Goal: Check status: Check status

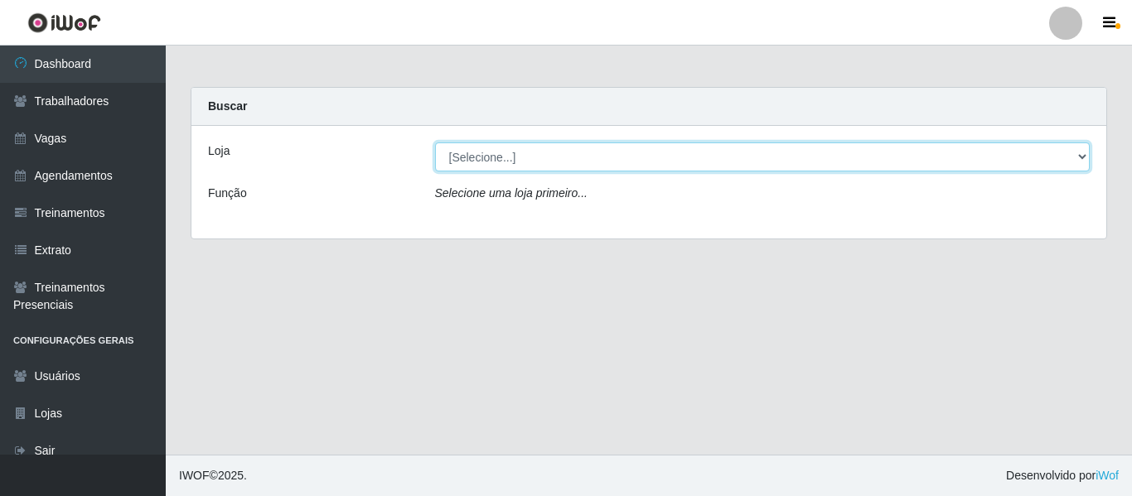
click at [597, 149] on select "[Selecione...] Varejão Supermercados" at bounding box center [762, 156] width 655 height 29
select select "237"
click at [435, 142] on select "[Selecione...] Varejão Supermercados" at bounding box center [762, 156] width 655 height 29
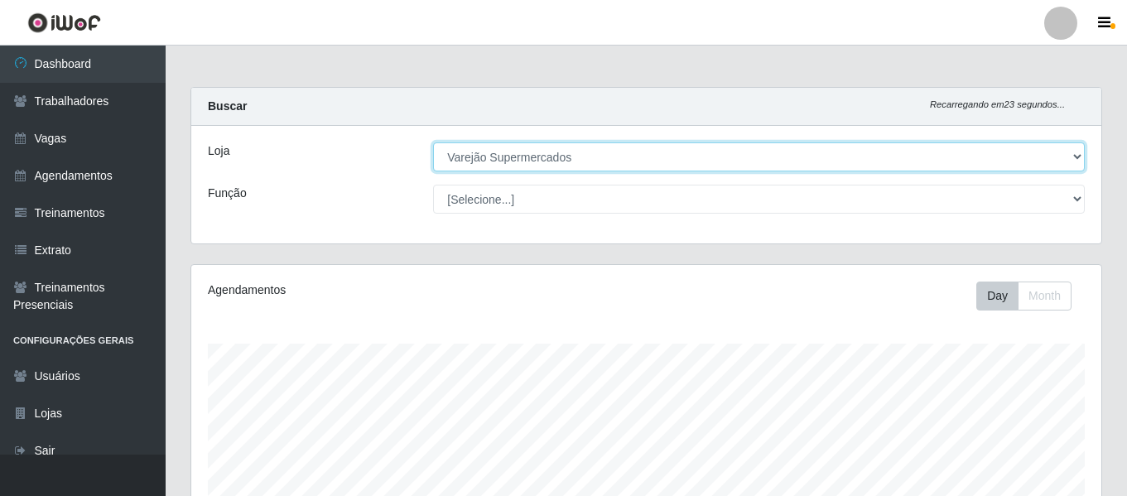
scroll to position [395, 0]
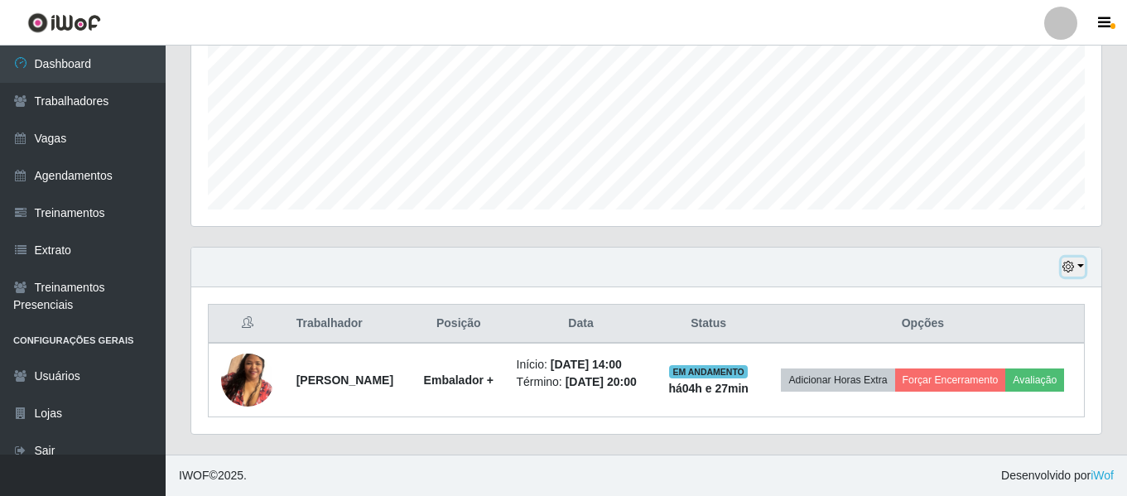
click at [1070, 261] on icon "button" at bounding box center [1069, 267] width 12 height 12
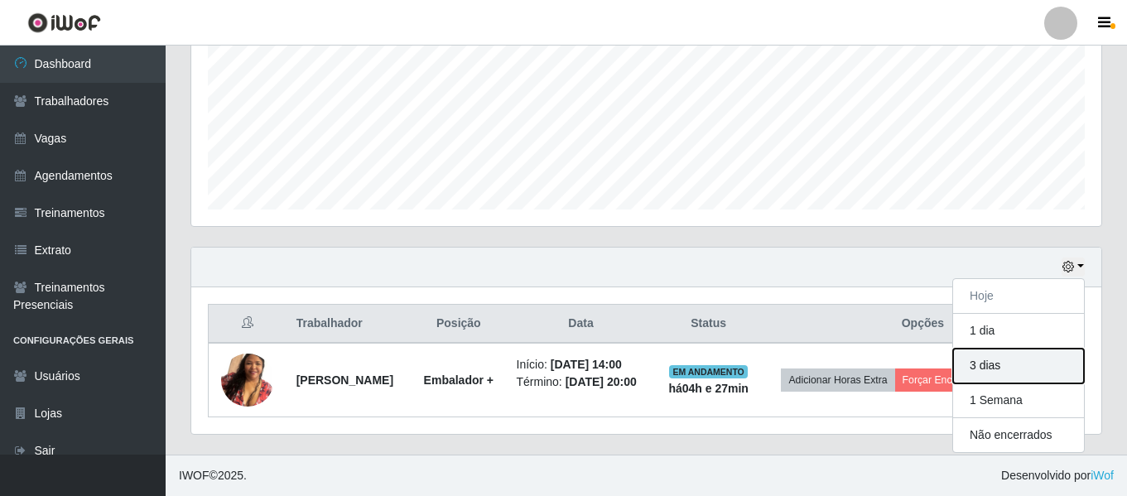
click at [1010, 350] on button "3 dias" at bounding box center [1018, 366] width 131 height 35
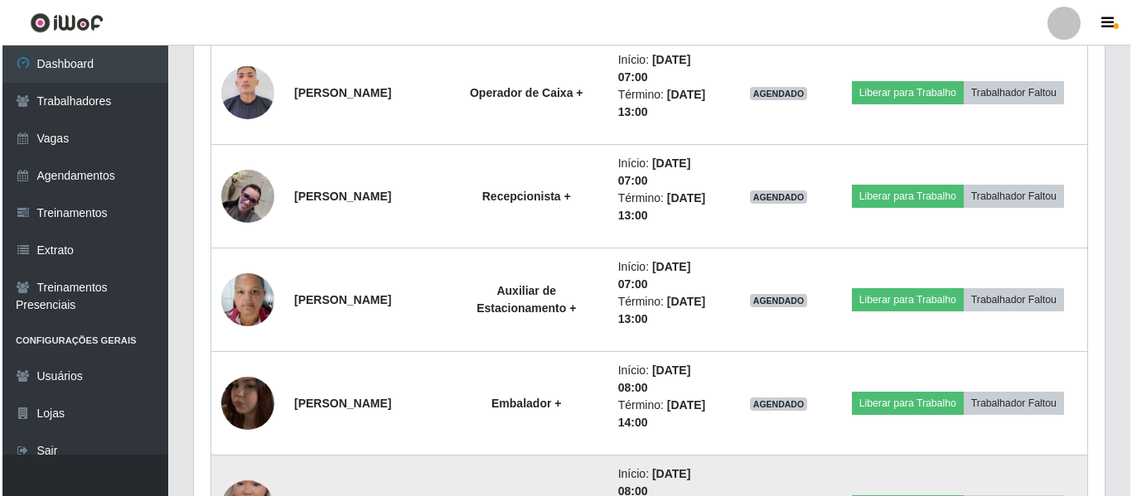
scroll to position [1137, 0]
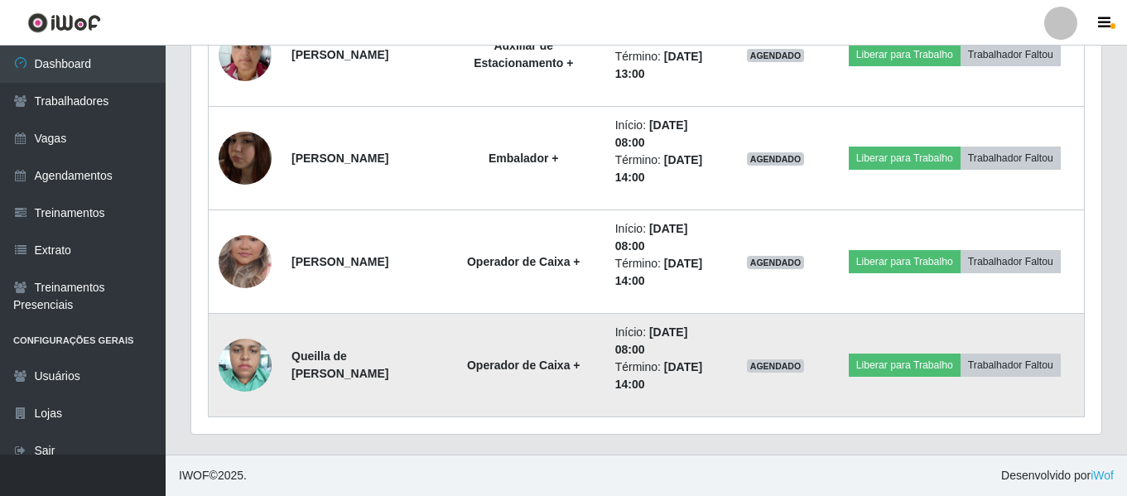
click at [254, 374] on img at bounding box center [245, 365] width 53 height 70
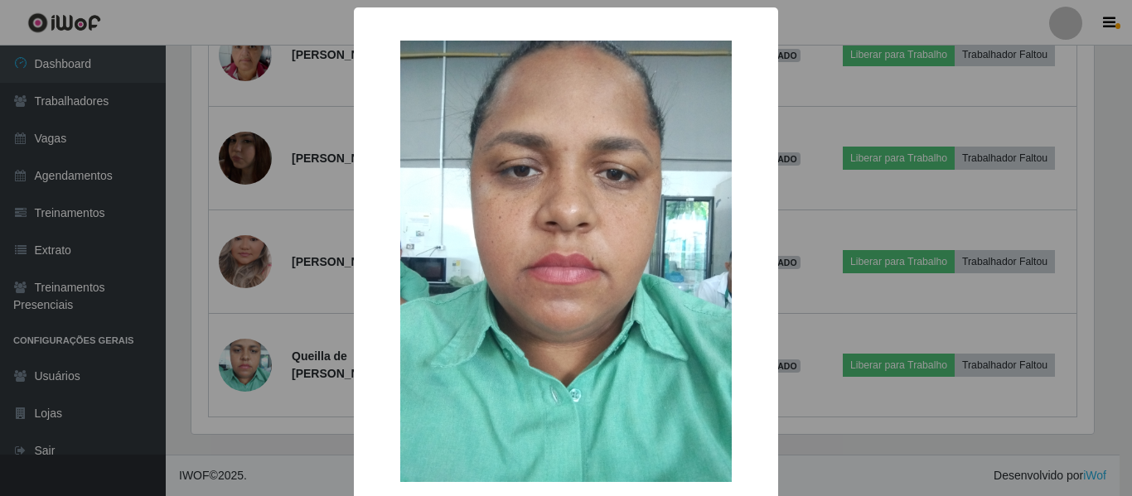
drag, startPoint x: 309, startPoint y: 268, endPoint x: 297, endPoint y: 272, distance: 12.1
click at [302, 270] on div "× OK Cancel" at bounding box center [566, 248] width 1132 height 496
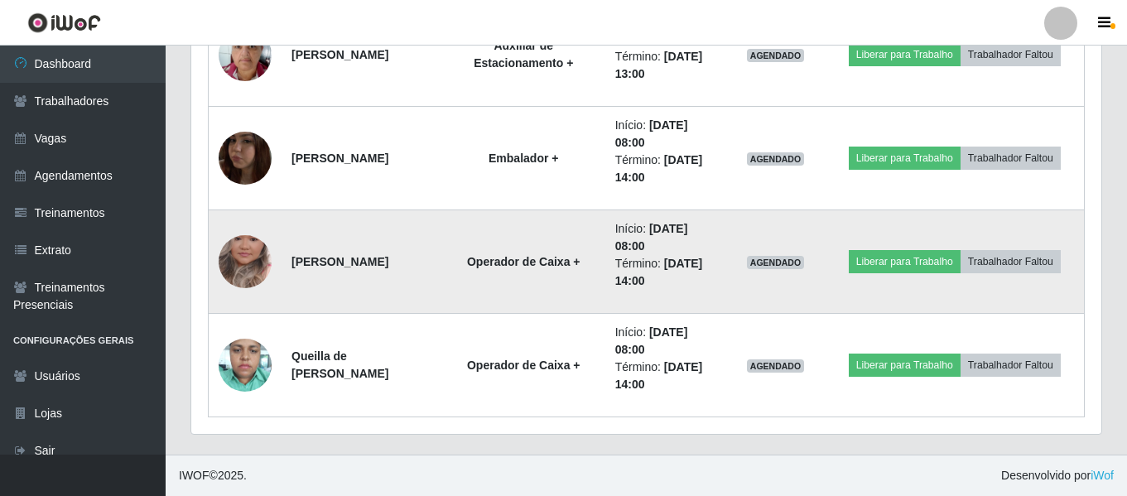
scroll to position [1054, 0]
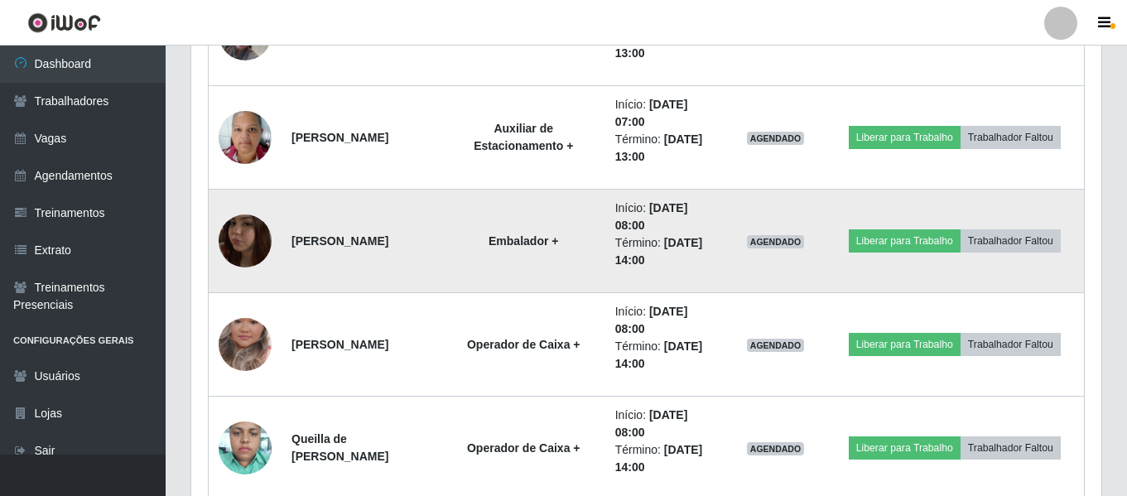
click at [232, 235] on img at bounding box center [245, 241] width 53 height 94
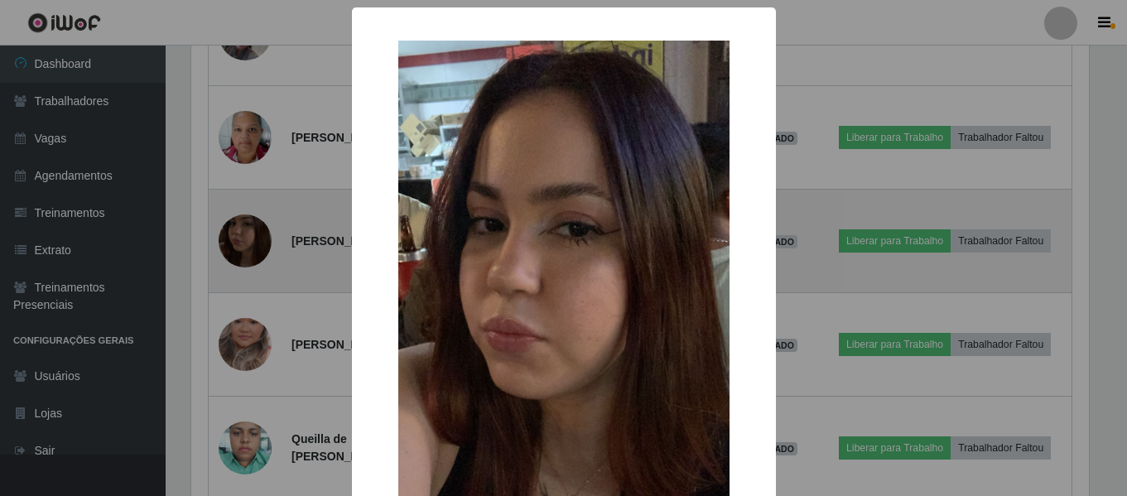
scroll to position [344, 902]
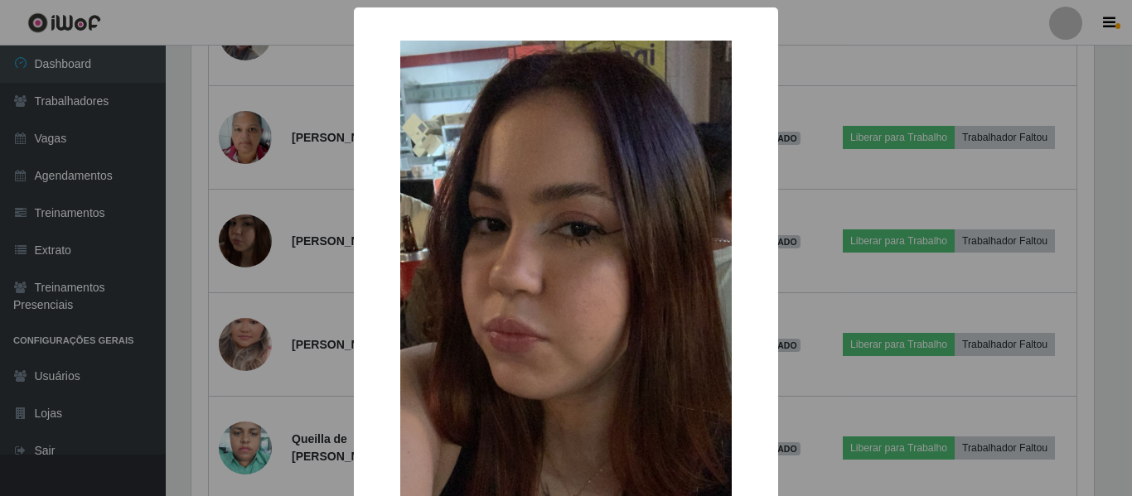
click at [311, 254] on div "× OK Cancel" at bounding box center [566, 248] width 1132 height 496
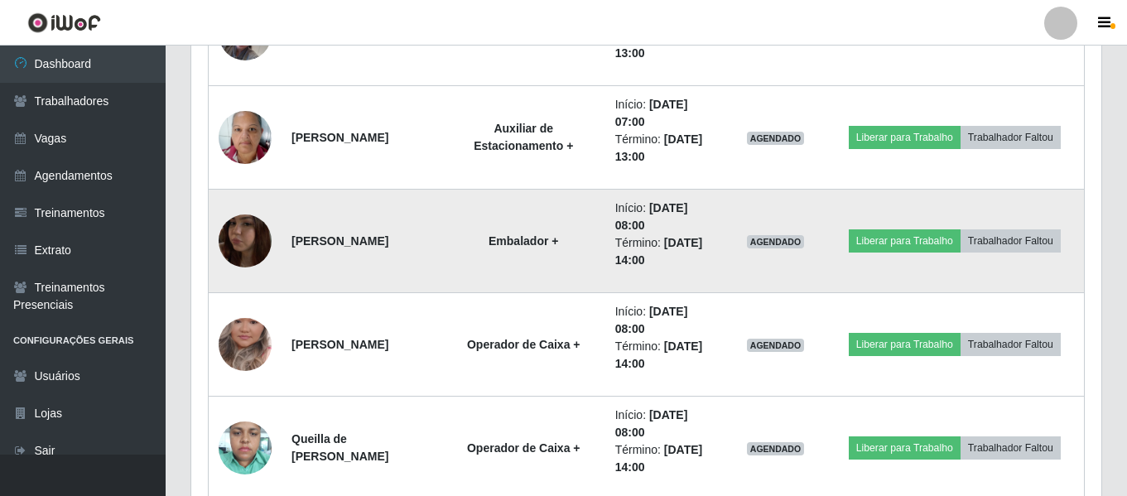
scroll to position [344, 910]
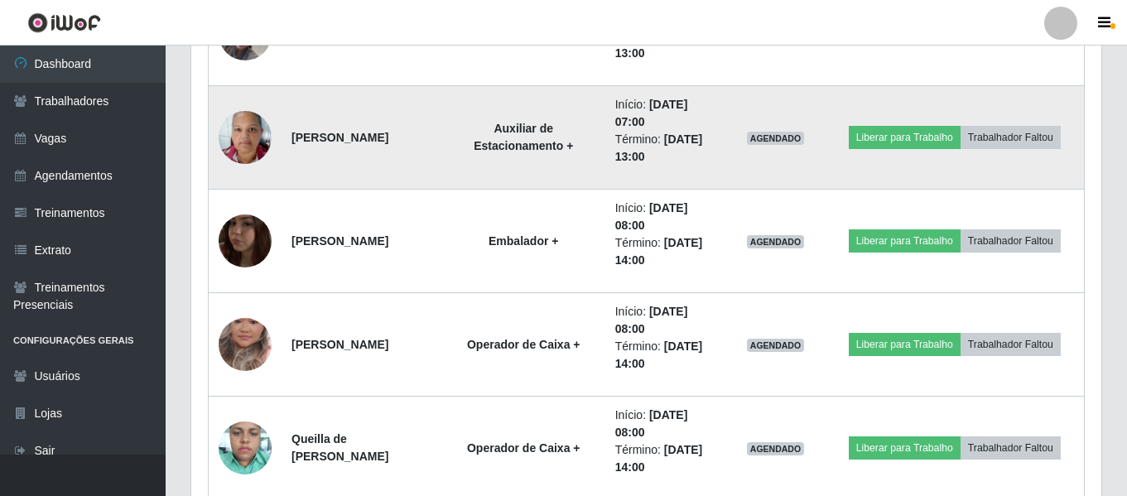
click at [251, 137] on img at bounding box center [245, 137] width 53 height 70
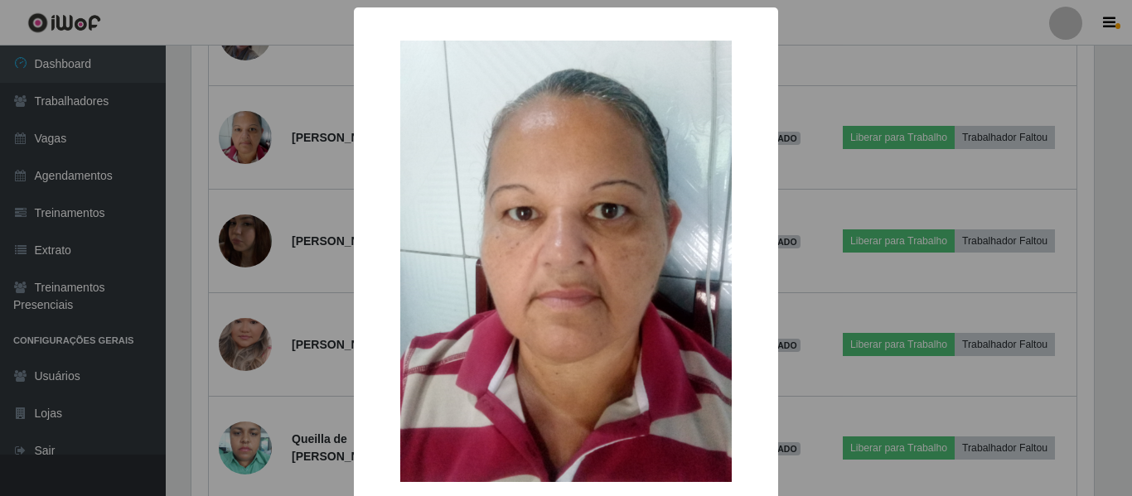
click at [331, 234] on div "× OK Cancel" at bounding box center [566, 248] width 1132 height 496
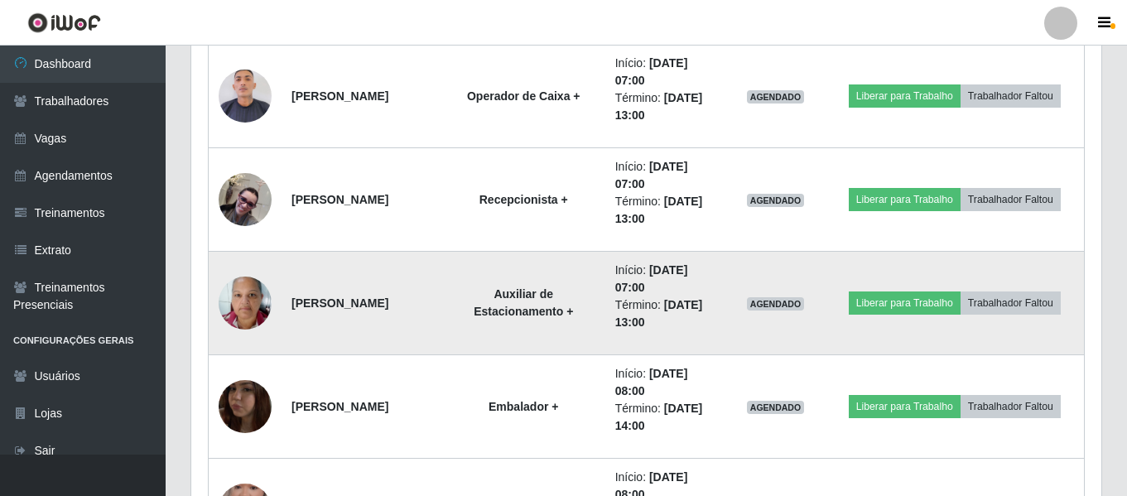
scroll to position [806, 0]
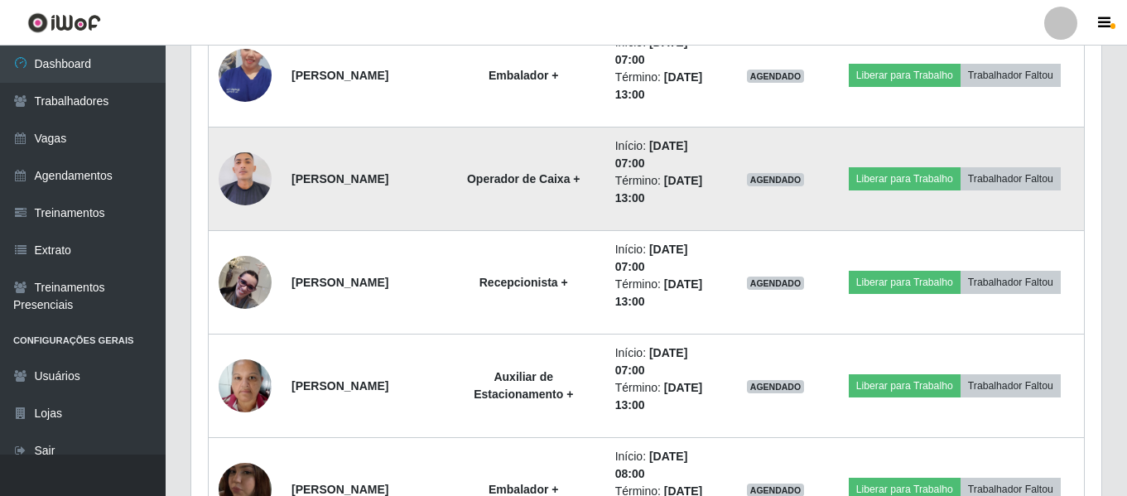
click at [250, 182] on img at bounding box center [245, 179] width 53 height 62
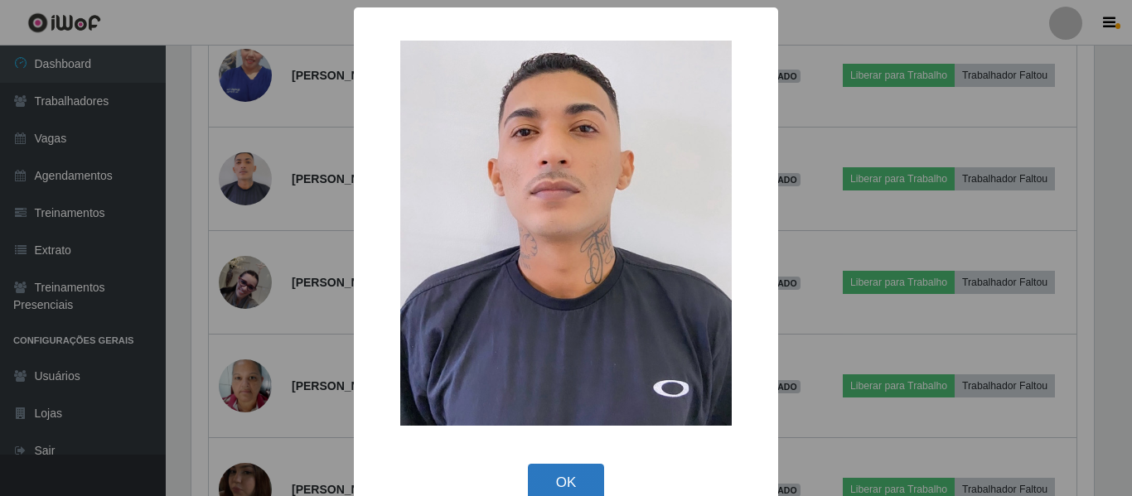
click at [567, 480] on button "OK" at bounding box center [566, 483] width 77 height 39
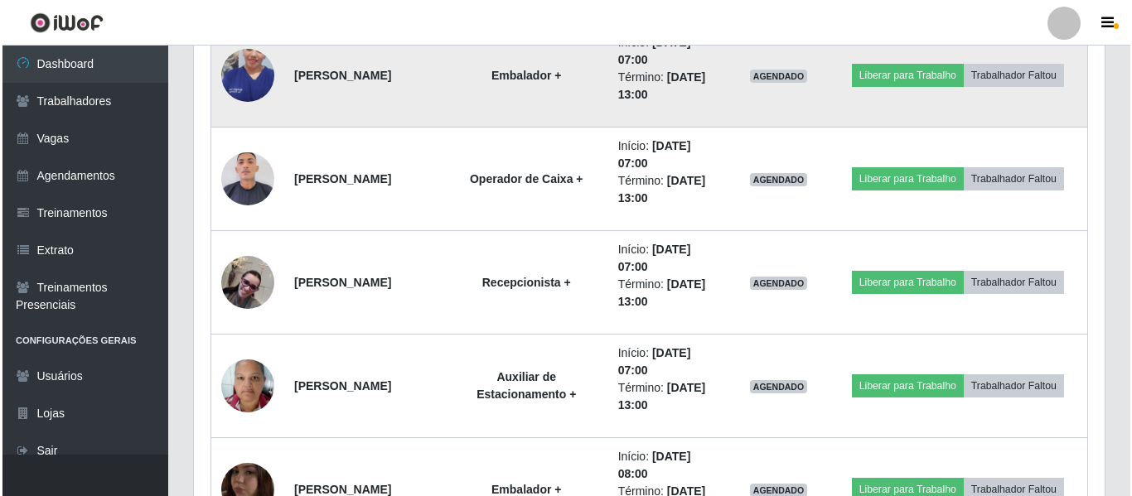
scroll to position [889, 0]
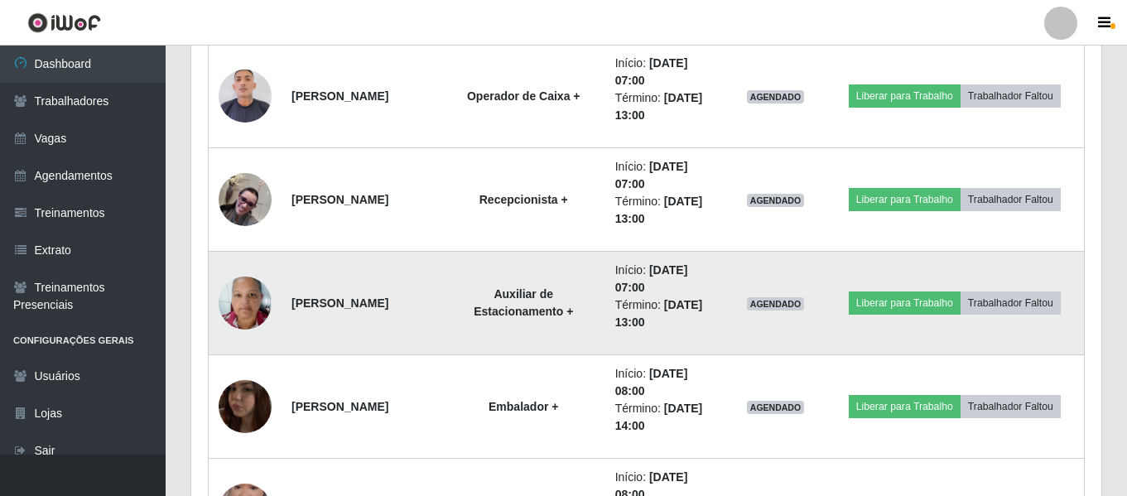
click at [244, 311] on img at bounding box center [245, 303] width 53 height 70
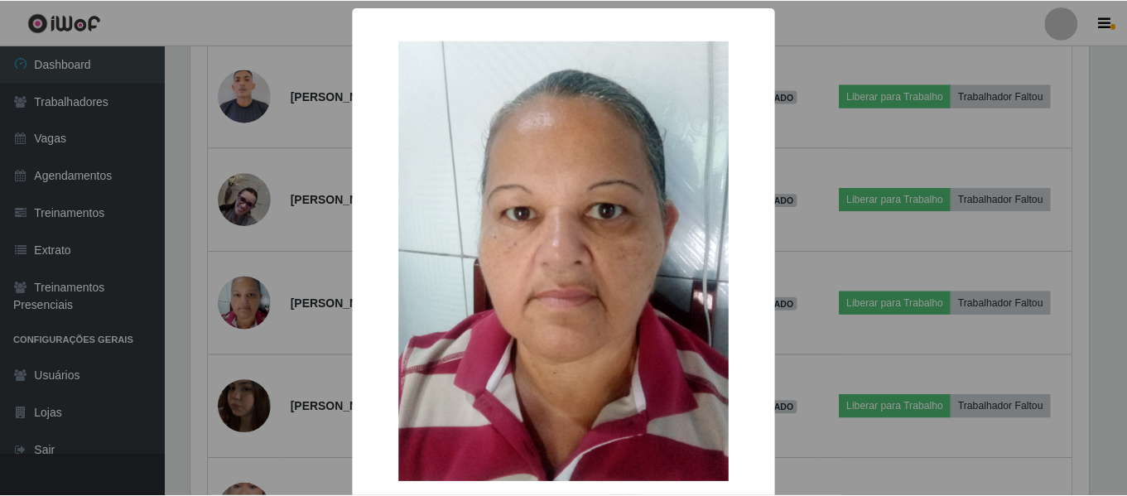
scroll to position [344, 902]
click at [270, 246] on div "× OK Cancel" at bounding box center [566, 248] width 1132 height 496
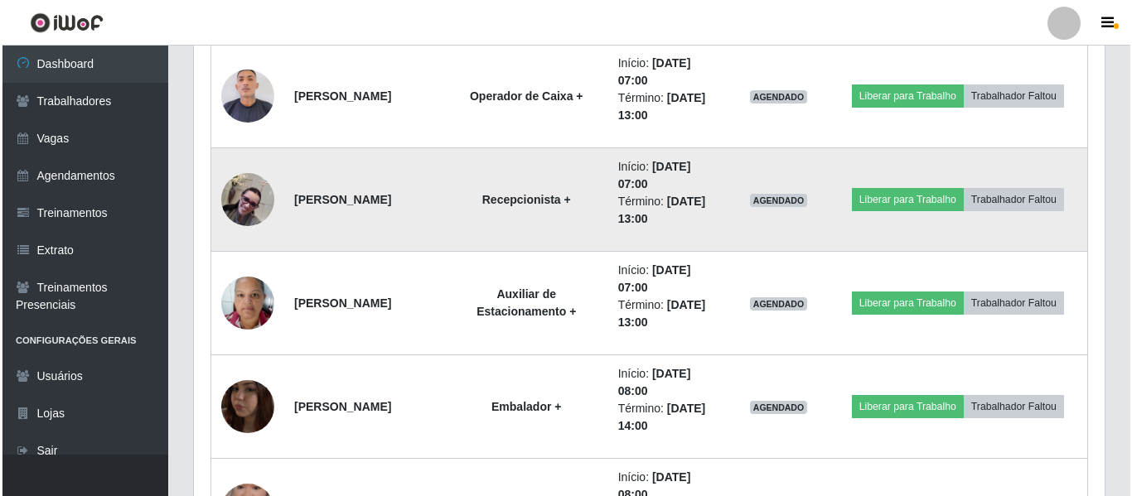
scroll to position [972, 0]
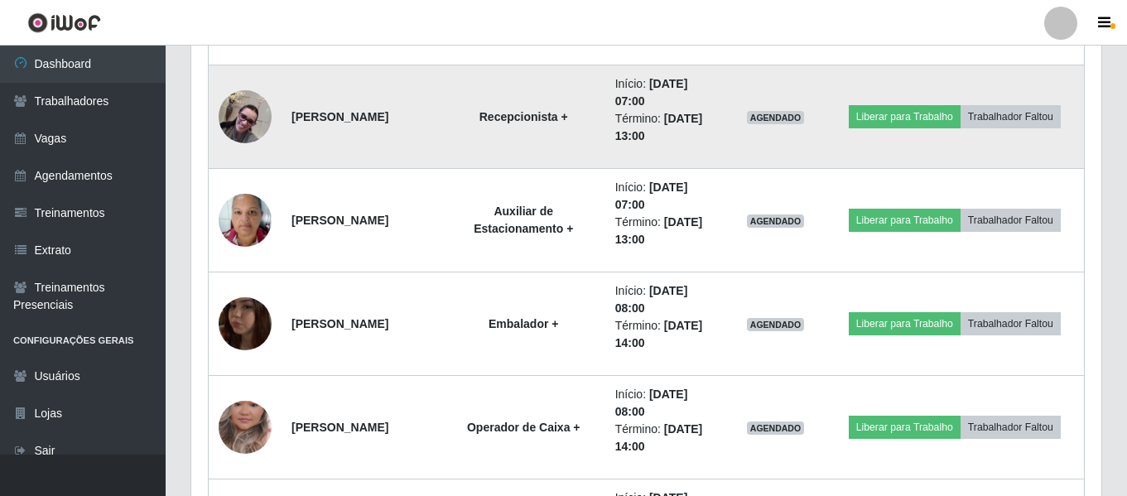
click at [258, 127] on img at bounding box center [245, 116] width 53 height 53
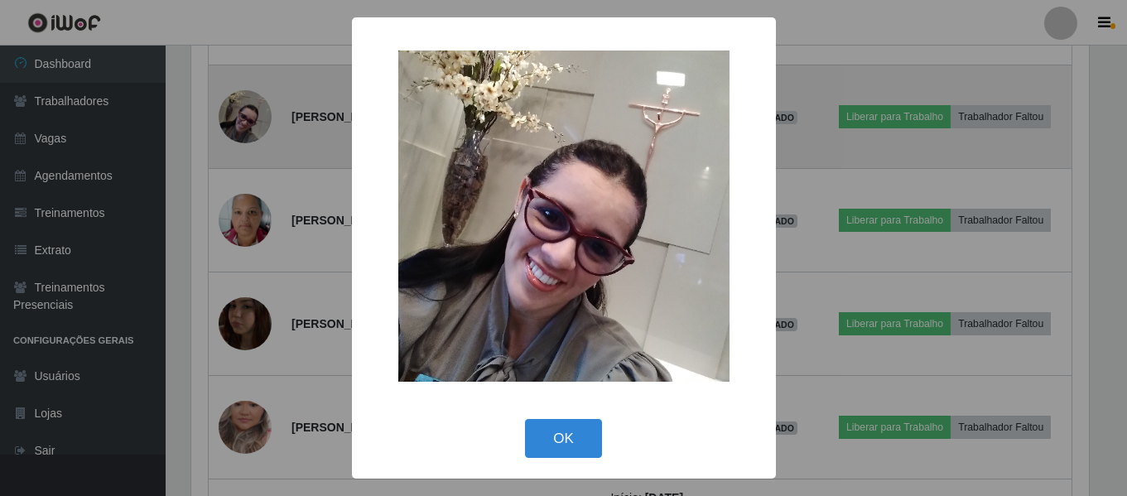
scroll to position [0, 0]
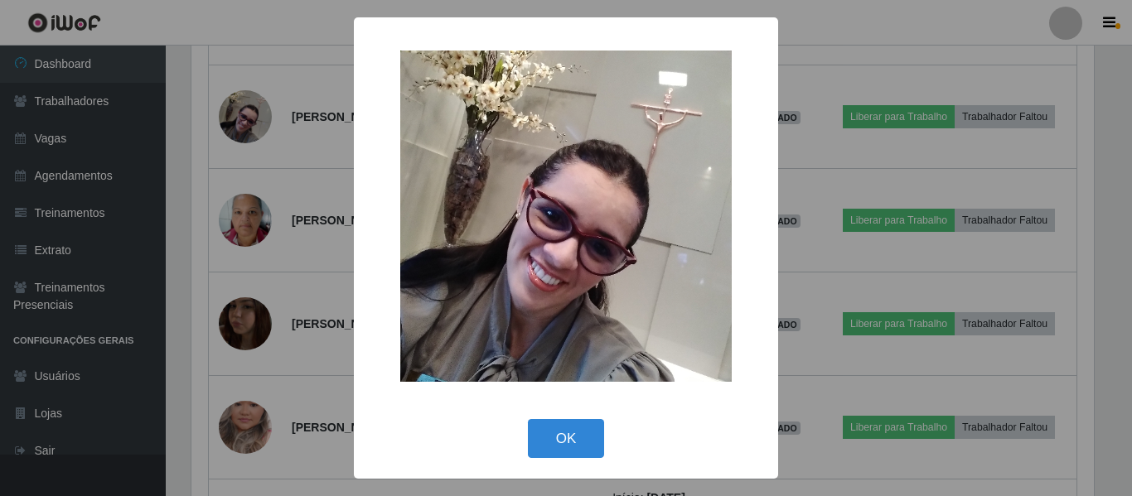
click at [338, 248] on div "× OK Cancel" at bounding box center [566, 248] width 1132 height 496
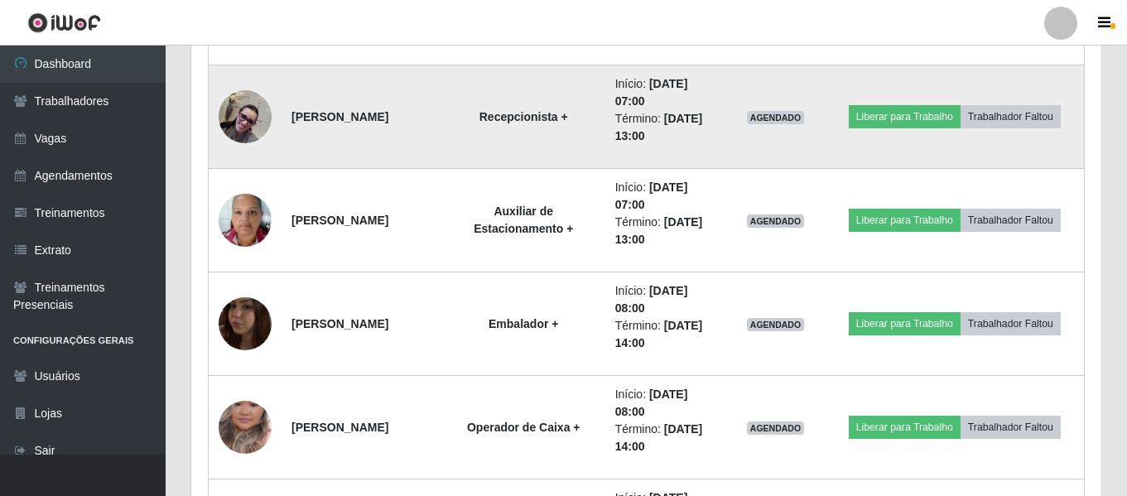
click at [226, 108] on img at bounding box center [245, 116] width 53 height 53
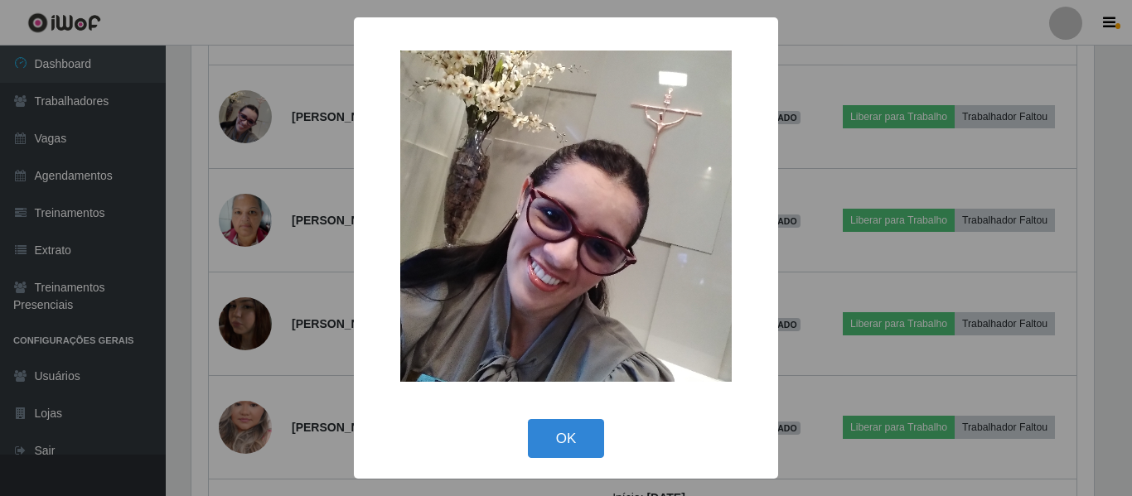
click at [306, 301] on div "× OK Cancel" at bounding box center [566, 248] width 1132 height 496
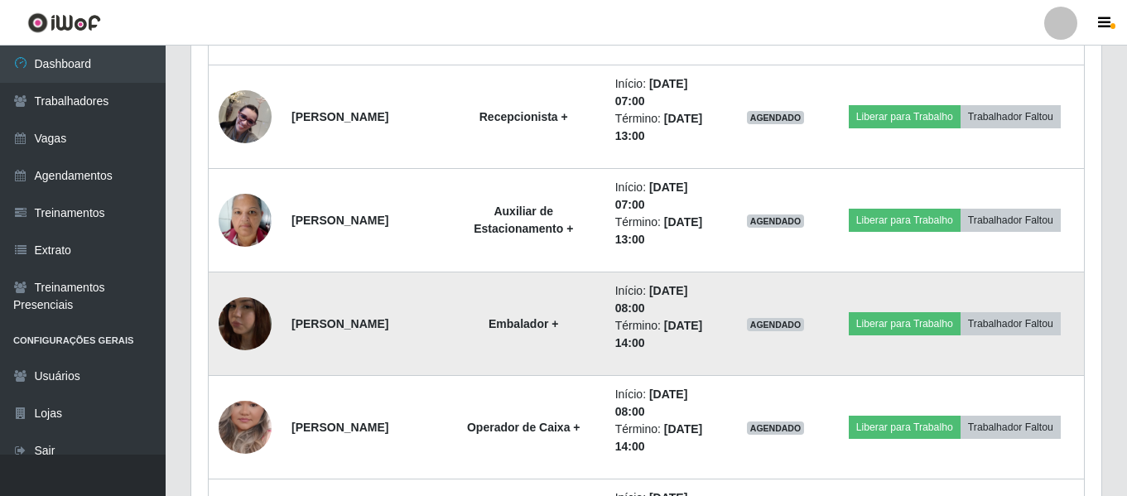
click at [245, 321] on img at bounding box center [245, 324] width 53 height 94
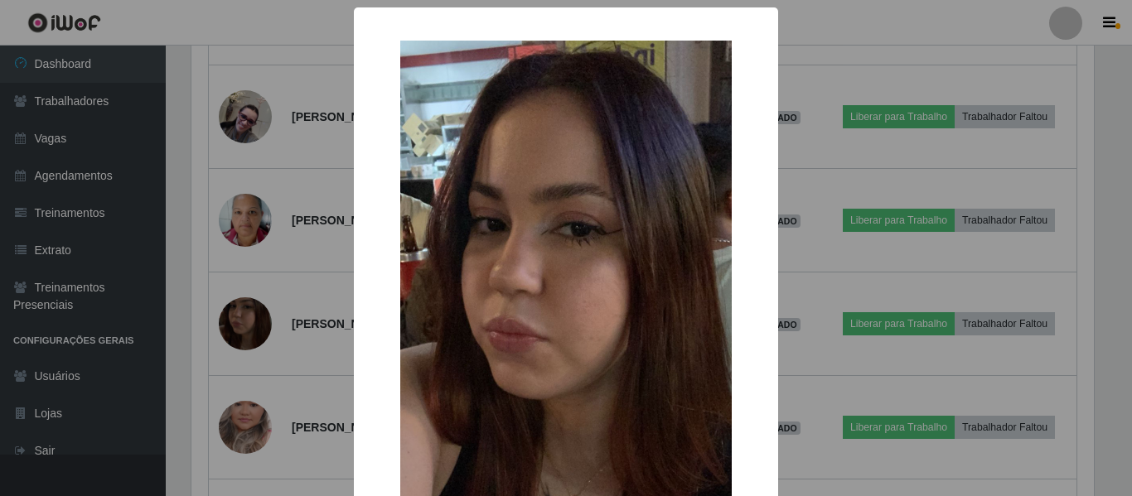
click at [282, 292] on div "× OK Cancel" at bounding box center [566, 248] width 1132 height 496
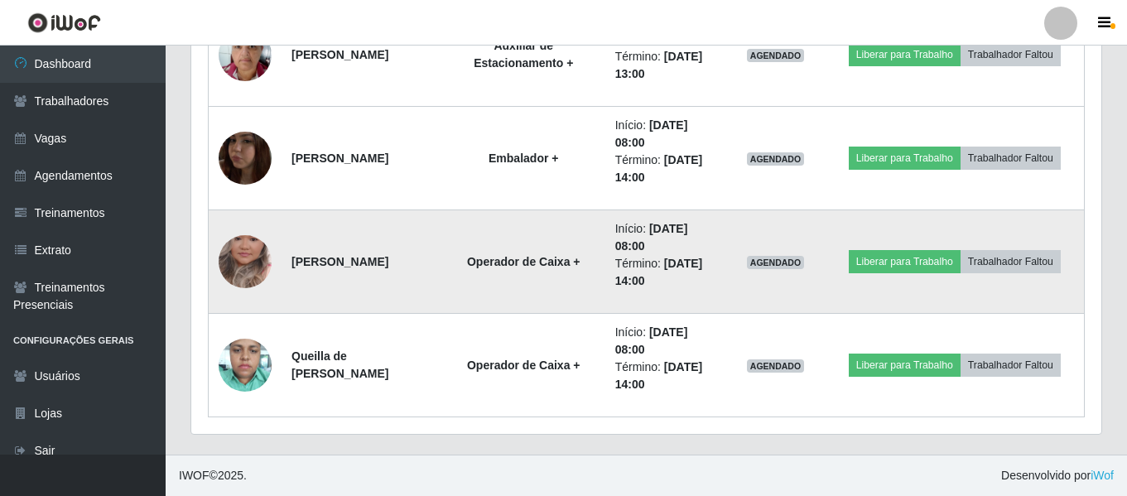
click at [244, 264] on img at bounding box center [245, 262] width 53 height 94
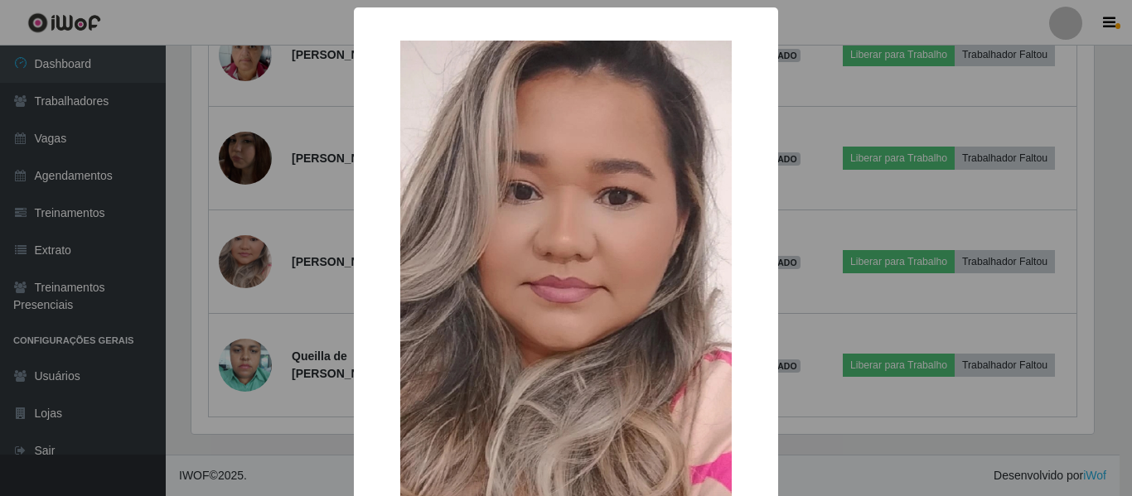
click at [316, 277] on div "× OK Cancel" at bounding box center [566, 248] width 1132 height 496
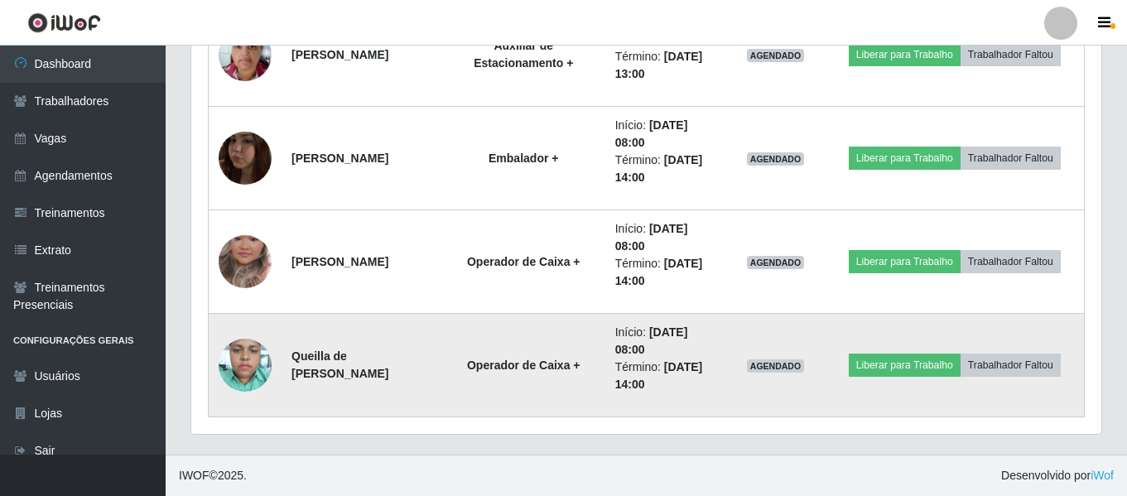
click at [245, 356] on img at bounding box center [245, 365] width 53 height 70
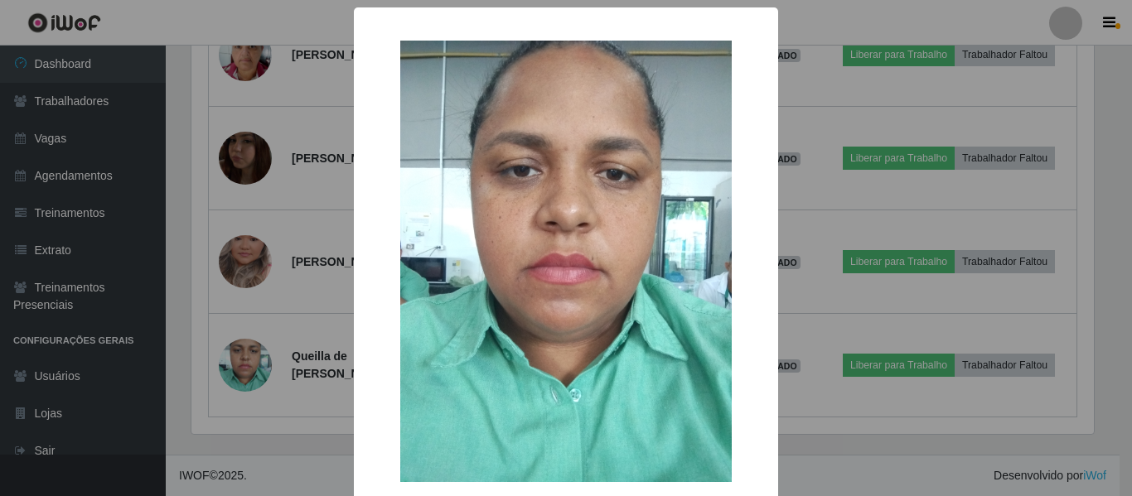
click at [572, 391] on img at bounding box center [565, 262] width 331 height 442
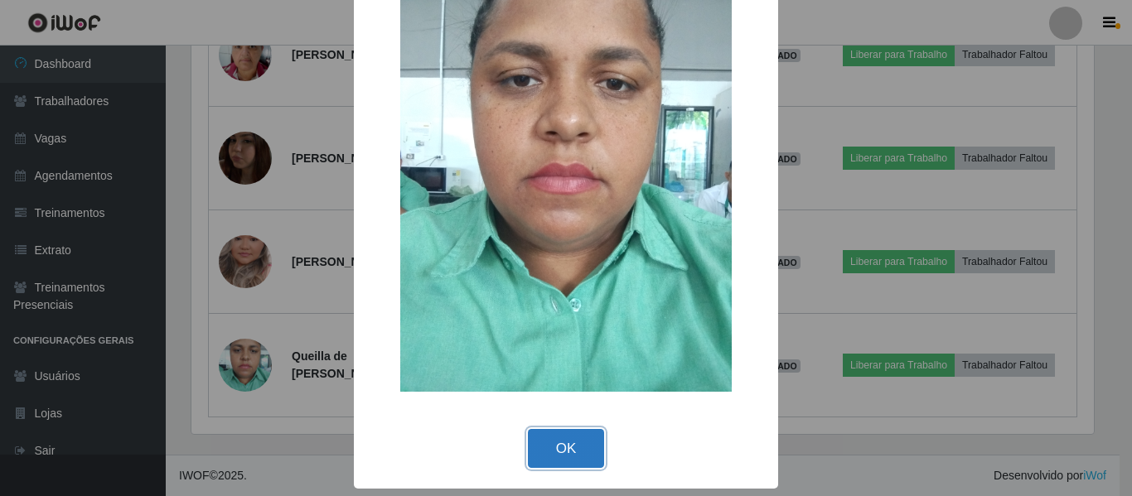
click at [567, 445] on button "OK" at bounding box center [566, 448] width 77 height 39
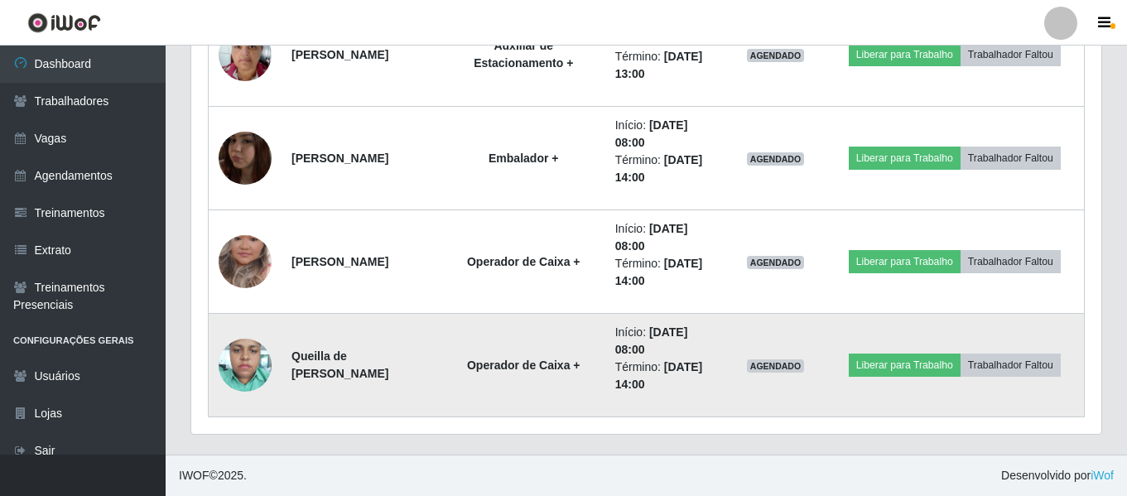
click at [252, 379] on img at bounding box center [245, 365] width 53 height 70
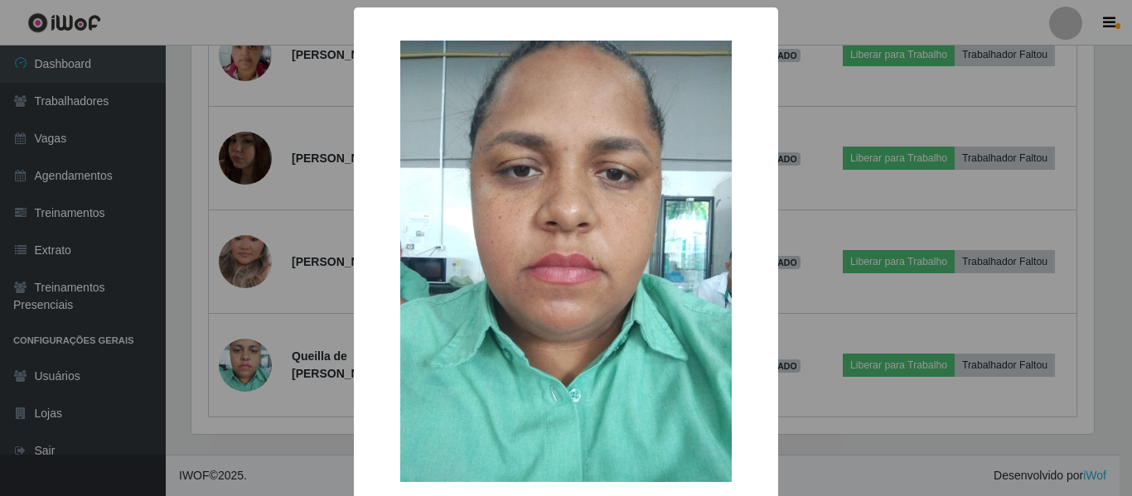
click at [311, 314] on div "× OK Cancel" at bounding box center [566, 248] width 1132 height 496
